Goal: Task Accomplishment & Management: Manage account settings

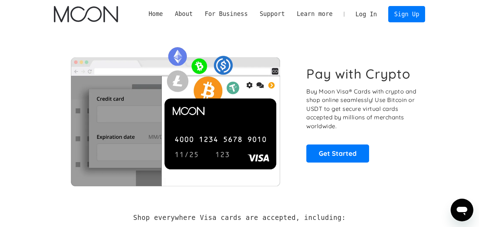
click at [372, 12] on link "Log In" at bounding box center [365, 14] width 33 height 16
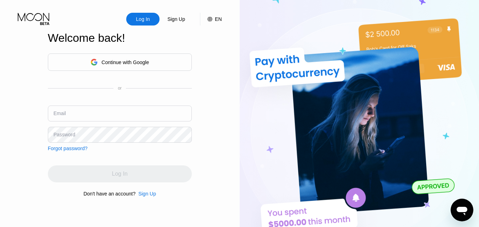
click at [128, 57] on div "Continue with Google" at bounding box center [119, 62] width 58 height 11
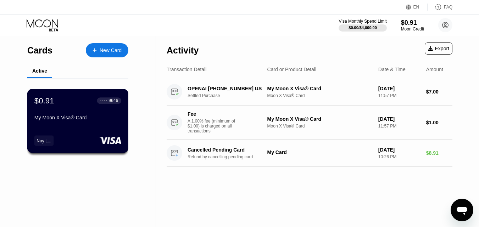
click at [101, 101] on div "● ● ● ●" at bounding box center [103, 101] width 7 height 2
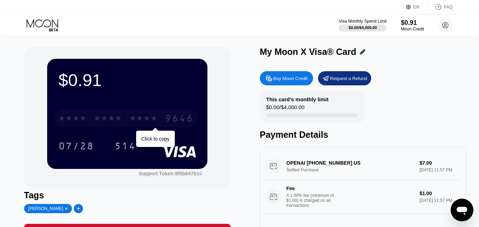
click at [149, 117] on div "* * * *" at bounding box center [143, 119] width 28 height 11
